Goal: Task Accomplishment & Management: Complete application form

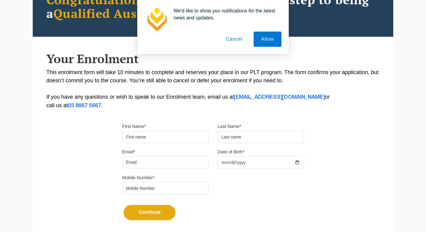
click at [160, 139] on input "First Name*" at bounding box center [165, 137] width 86 height 12
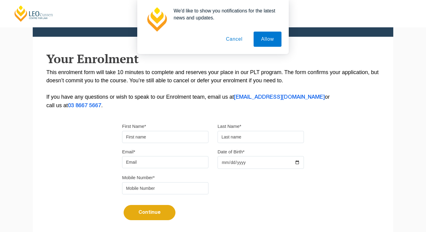
type input "[PERSON_NAME]"
type input "0476189389"
click at [167, 160] on input "Email*" at bounding box center [165, 162] width 86 height 12
type input "[EMAIL_ADDRESS][DOMAIN_NAME]"
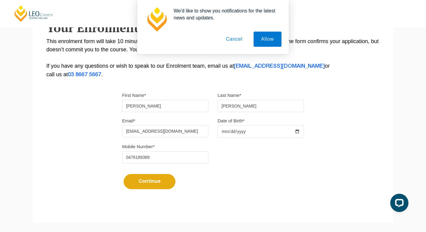
scroll to position [105, 0]
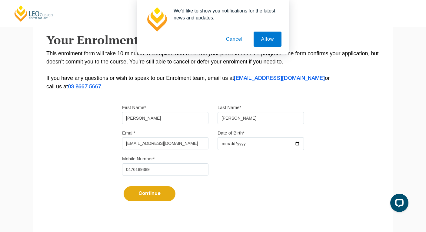
click at [252, 147] on input "Date of Birth*" at bounding box center [261, 143] width 86 height 13
type input "[DATE]"
click at [240, 42] on button "Cancel" at bounding box center [235, 39] width 32 height 15
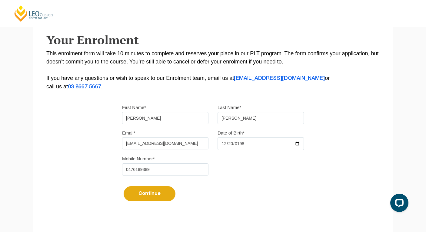
click at [156, 194] on button "Continue" at bounding box center [150, 193] width 52 height 15
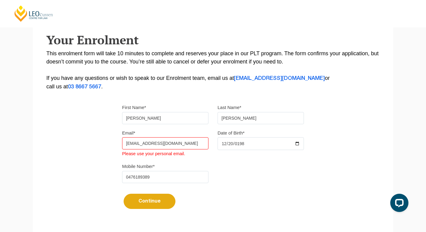
click at [169, 145] on input "[EMAIL_ADDRESS][DOMAIN_NAME]" at bounding box center [165, 143] width 86 height 12
drag, startPoint x: 190, startPoint y: 145, endPoint x: 96, endPoint y: 141, distance: 94.3
click at [96, 141] on div "Please note that your information is saved on our server as you enter it. Congr…" at bounding box center [213, 85] width 361 height 278
type input "[EMAIL_ADDRESS][DOMAIN_NAME]"
click at [156, 205] on button "Continue" at bounding box center [150, 200] width 52 height 15
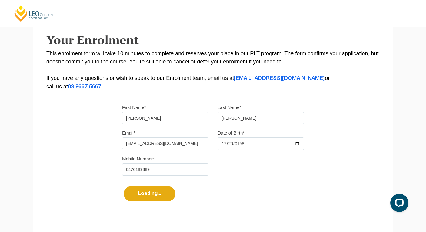
select select
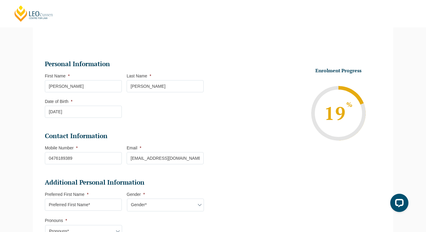
scroll to position [52, 0]
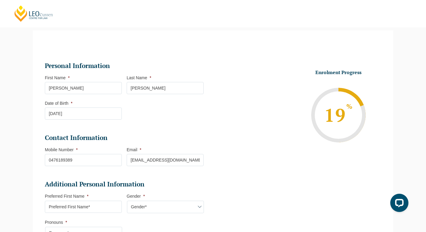
click at [97, 84] on input "[PERSON_NAME]" at bounding box center [83, 88] width 77 height 12
drag, startPoint x: 100, startPoint y: 88, endPoint x: 21, endPoint y: 81, distance: 78.8
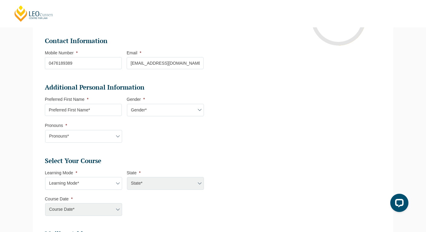
scroll to position [152, 0]
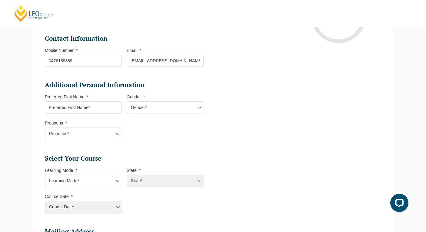
type input "[PERSON_NAME]"
click at [91, 111] on input "Preferred First Name *" at bounding box center [83, 107] width 77 height 12
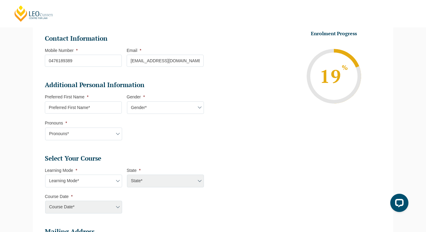
type input "[PERSON_NAME]"
select select "VIC"
select select
click at [156, 109] on select "Gender* [DEMOGRAPHIC_DATA] [DEMOGRAPHIC_DATA] [DEMOGRAPHIC_DATA] [DEMOGRAPHIC_D…" at bounding box center [165, 107] width 77 height 13
select select "[DEMOGRAPHIC_DATA]"
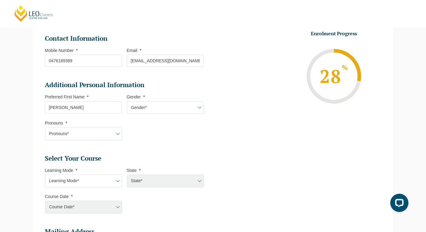
click at [93, 134] on select "Pronouns* She/Her/Hers He/Him/His They/Them/Theirs Other Prefer not to disclose" at bounding box center [83, 133] width 77 height 13
select select "He/Him/His"
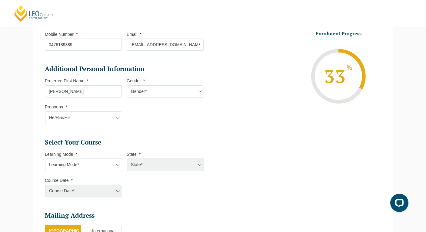
scroll to position [170, 0]
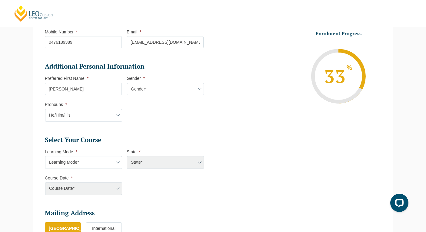
click at [96, 114] on select "Pronouns* She/Her/Hers He/Him/His They/Them/Theirs Other Prefer not to disclose" at bounding box center [83, 115] width 77 height 13
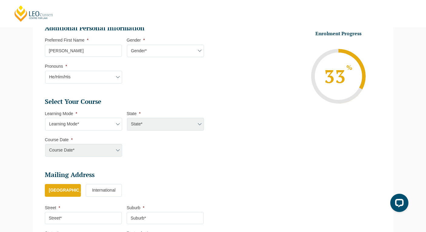
scroll to position [213, 0]
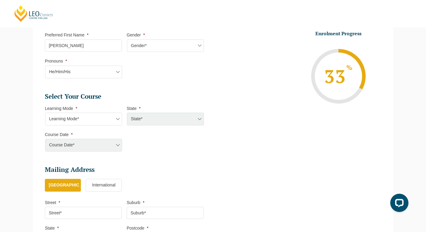
click at [104, 119] on select "Learning Mode* Online Full Time Learning Online Part Time Learning Blended Full…" at bounding box center [83, 118] width 77 height 13
select select "Onsite Full Time Learning"
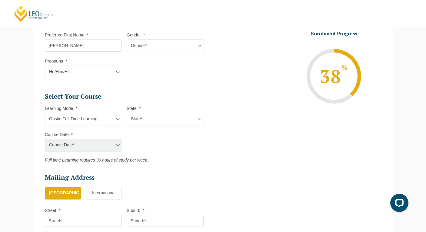
click at [144, 120] on select "State* [GEOGRAPHIC_DATA]" at bounding box center [165, 118] width 77 height 13
select select "VIC"
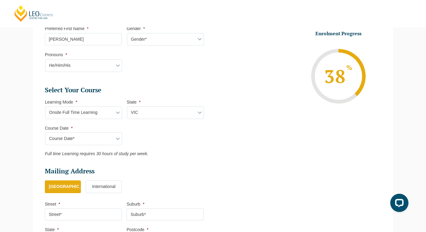
click at [98, 140] on select "Course Date* [DATE] ([DATE] to [DATE]) [DATE] ([DATE] to [DATE])" at bounding box center [83, 138] width 77 height 13
select select "[DATE] ([DATE] to [DATE])"
type input "Intake [DATE] FT"
type input "Practical Legal Training ([GEOGRAPHIC_DATA])"
select select "VIC PLT (AUG) 2026 Full Time Onsite"
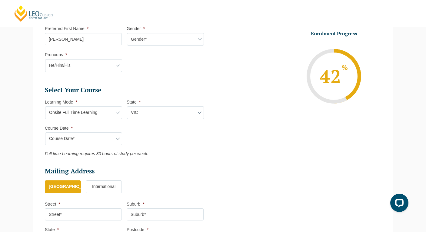
click at [98, 113] on select "Learning Mode* Online Full Time Learning Online Part Time Learning Blended Full…" at bounding box center [83, 112] width 77 height 13
click at [105, 115] on select "Learning Mode* Online Full Time Learning Online Part Time Learning Blended Full…" at bounding box center [83, 112] width 77 height 13
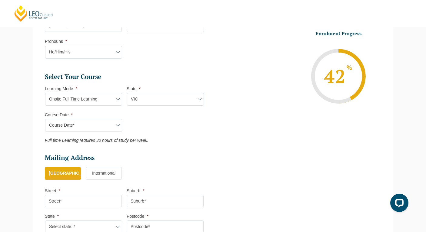
scroll to position [236, 0]
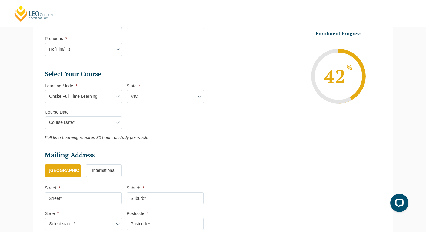
click at [105, 120] on select "Course Date* [DATE] ([DATE] to [DATE]) [DATE] ([DATE] to [DATE])" at bounding box center [83, 122] width 77 height 13
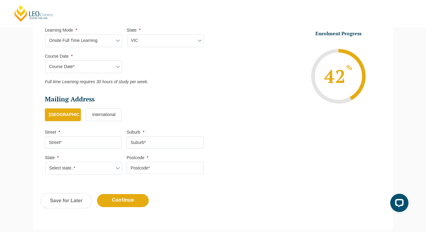
scroll to position [295, 0]
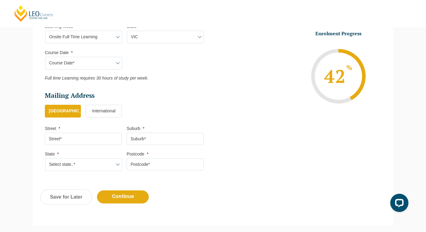
click at [77, 144] on input "Street *" at bounding box center [83, 138] width 77 height 12
type input "[STREET_ADDRESS][PERSON_NAME]"
type input "Wheelers Hill"
select select "VIC"
type input "3150"
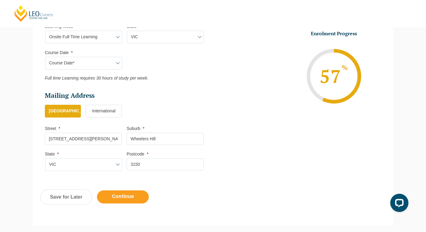
click at [133, 197] on input "Continue" at bounding box center [123, 196] width 52 height 13
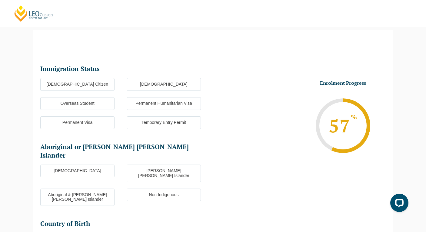
scroll to position [52, 0]
click at [98, 85] on label "[DEMOGRAPHIC_DATA] Citizen" at bounding box center [77, 84] width 74 height 13
click at [0, 0] on input "[DEMOGRAPHIC_DATA] Citizen" at bounding box center [0, 0] width 0 height 0
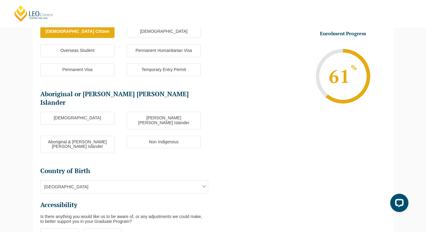
scroll to position [117, 0]
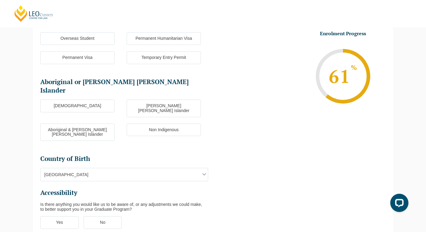
click at [149, 123] on label "Non Indigenous" at bounding box center [164, 129] width 74 height 13
click at [0, 0] on input "Non Indigenous" at bounding box center [0, 0] width 0 height 0
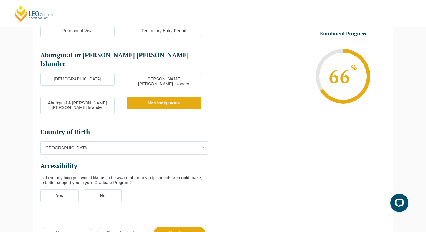
scroll to position [154, 0]
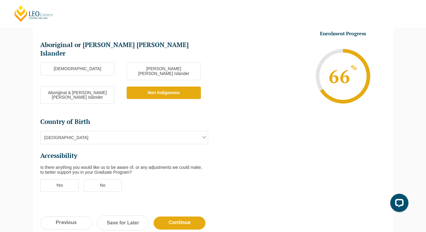
click at [119, 131] on span "[GEOGRAPHIC_DATA]" at bounding box center [124, 137] width 167 height 13
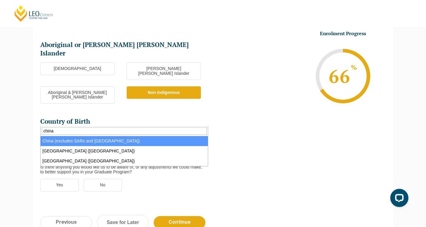
type input "china"
select select "China (excludes SARs and [GEOGRAPHIC_DATA]) 6101"
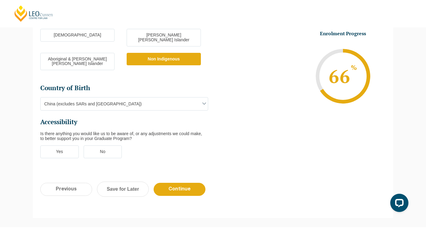
scroll to position [189, 0]
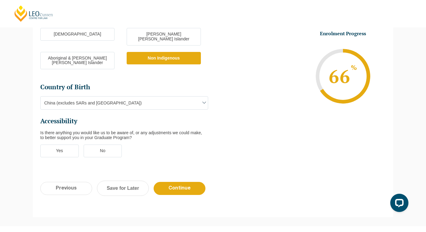
click at [110, 144] on label "No" at bounding box center [103, 150] width 38 height 13
click at [0, 0] on input "No" at bounding box center [0, 0] width 0 height 0
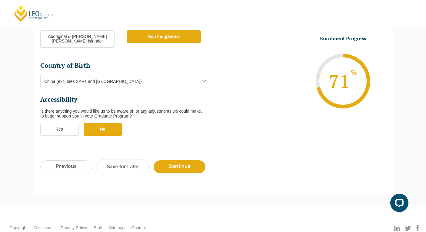
scroll to position [228, 0]
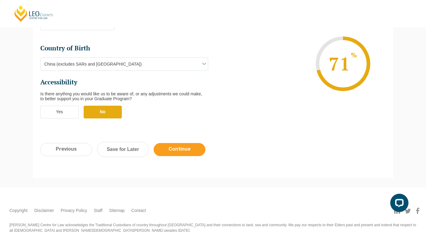
click at [187, 143] on input "Continue" at bounding box center [180, 149] width 52 height 13
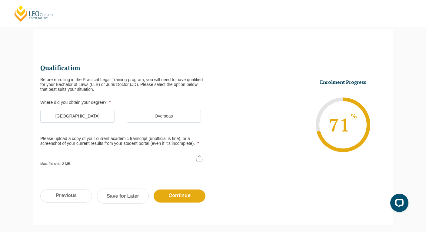
scroll to position [52, 0]
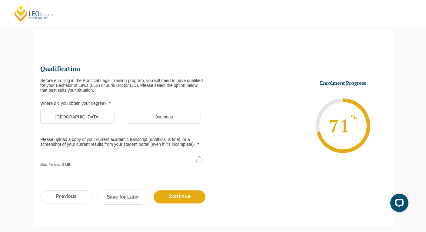
click at [86, 116] on label "[GEOGRAPHIC_DATA]" at bounding box center [77, 117] width 74 height 13
click at [0, 0] on input "[GEOGRAPHIC_DATA]" at bounding box center [0, 0] width 0 height 0
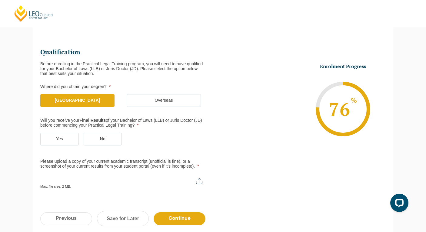
scroll to position [83, 0]
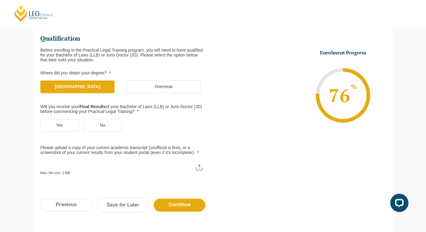
click at [91, 126] on label "No" at bounding box center [103, 125] width 38 height 13
click at [0, 0] on input "No" at bounding box center [0, 0] width 0 height 0
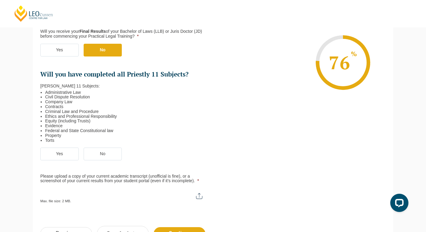
scroll to position [158, 0]
click at [64, 152] on label "Yes" at bounding box center [59, 153] width 38 height 13
click at [0, 0] on input "Yes" at bounding box center [0, 0] width 0 height 0
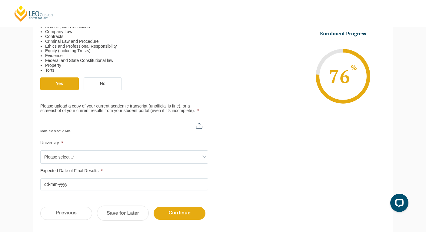
scroll to position [231, 0]
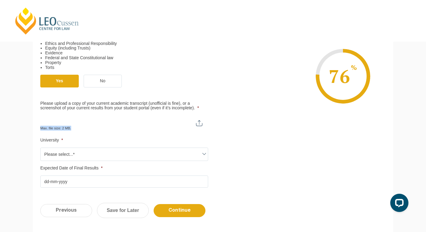
click at [126, 125] on div "Max. file size: 2 MB." at bounding box center [124, 122] width 168 height 15
click at [198, 122] on input "Please upload a copy of your current academic transcript (unofficial is fine), …" at bounding box center [124, 120] width 168 height 10
type input "C:\fakepath\Unofficial academic transcript ([PERSON_NAME]).png"
click at [107, 152] on span "Please select...*" at bounding box center [124, 154] width 167 height 13
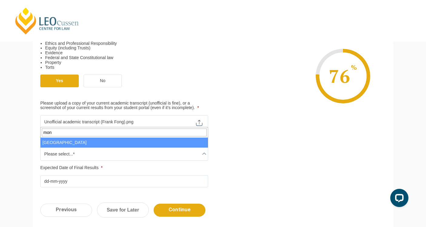
type input "mon"
select select "[GEOGRAPHIC_DATA]"
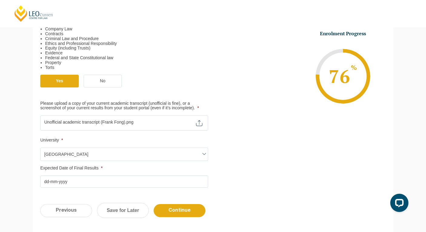
scroll to position [235, 0]
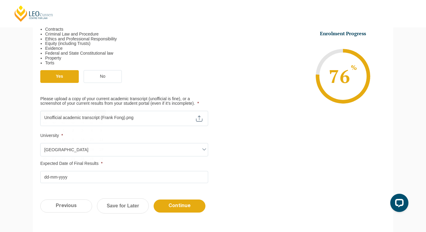
click at [76, 179] on input "Expected Date of Final Results *" at bounding box center [124, 177] width 168 height 12
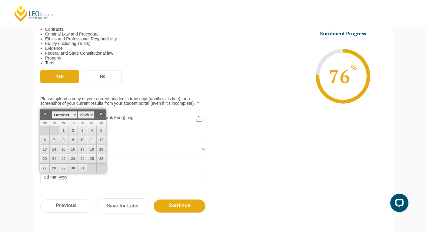
click at [74, 115] on select "January February March April May June July August September October November De…" at bounding box center [65, 115] width 26 height 8
type input "[DATE]"
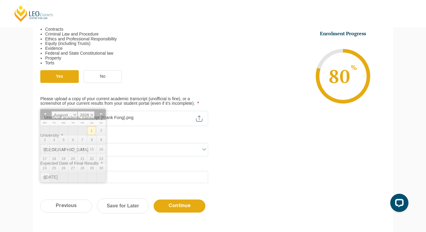
click at [253, 189] on div "Qualification Before enrolling in the Practical Legal Training program, you wil…" at bounding box center [213, 24] width 361 height 335
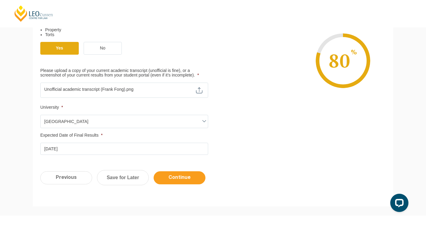
scroll to position [260, 0]
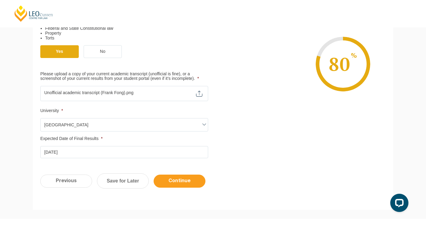
click at [174, 181] on input "Continue" at bounding box center [180, 180] width 52 height 13
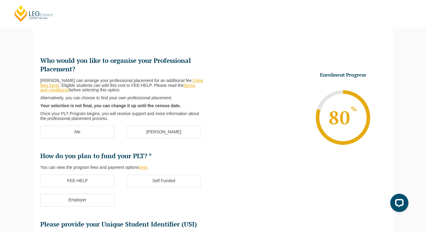
scroll to position [52, 0]
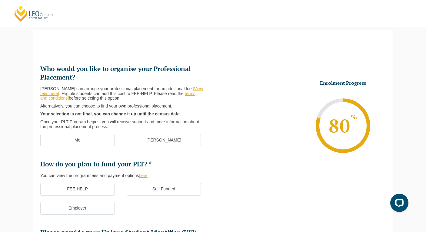
click at [162, 142] on label "[PERSON_NAME]" at bounding box center [164, 140] width 74 height 13
click at [0, 0] on input "[PERSON_NAME]" at bounding box center [0, 0] width 0 height 0
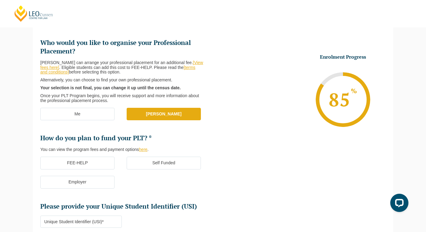
scroll to position [84, 0]
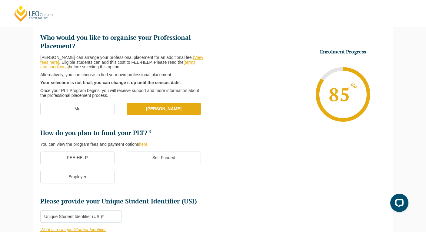
click at [146, 157] on label "Self Funded" at bounding box center [164, 157] width 74 height 13
click at [0, 0] on input "Self Funded" at bounding box center [0, 0] width 0 height 0
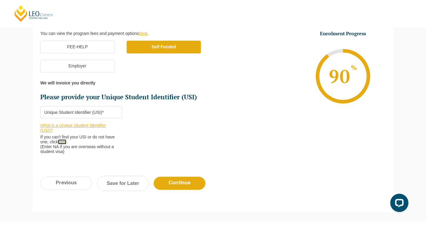
scroll to position [200, 0]
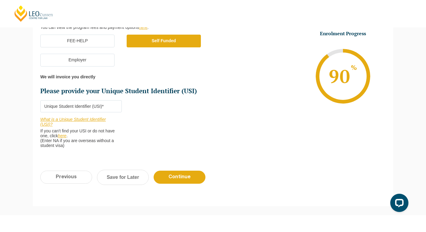
click at [98, 103] on input "Please provide your Unique Student Identifier (USI) *" at bounding box center [81, 106] width 82 height 12
paste input "USI000067227"
type input "USI000067227"
click at [162, 128] on li "Who would you like to organise your Professional Placement? [PERSON_NAME] can a…" at bounding box center [126, 36] width 173 height 238
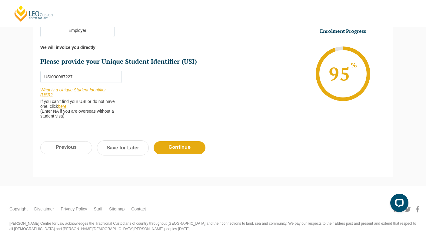
scroll to position [231, 0]
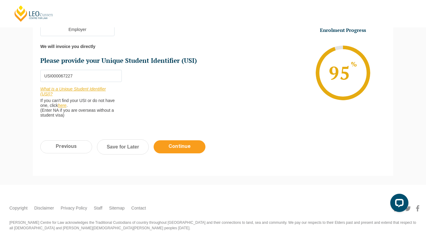
click at [175, 149] on input "Continue" at bounding box center [180, 146] width 52 height 13
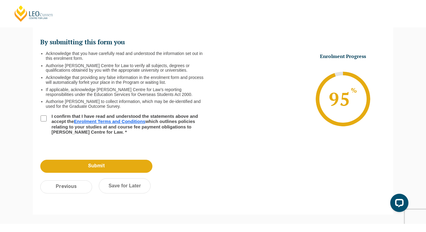
scroll to position [52, 0]
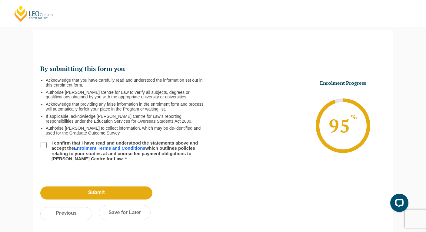
click at [41, 143] on input "I confirm that I have read and understood the statements above and accept the E…" at bounding box center [44, 145] width 6 height 6
checkbox input "true"
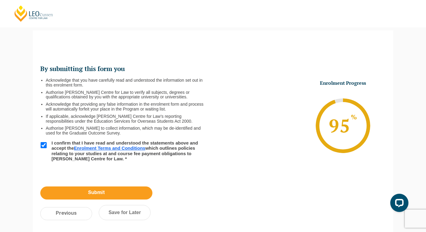
click at [93, 192] on input "Submit" at bounding box center [96, 192] width 112 height 13
